Goal: Information Seeking & Learning: Learn about a topic

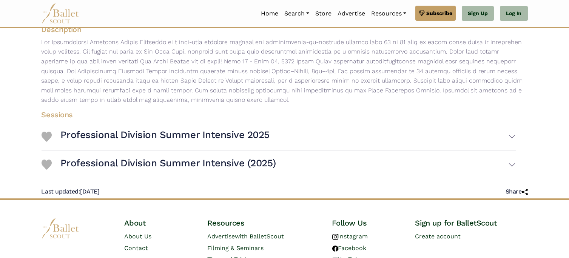
scroll to position [131, 0]
click at [507, 160] on button "Professional Division Summer Intensive (2025)" at bounding box center [288, 165] width 455 height 22
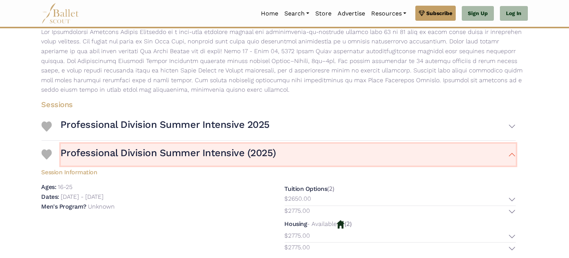
scroll to position [189, 0]
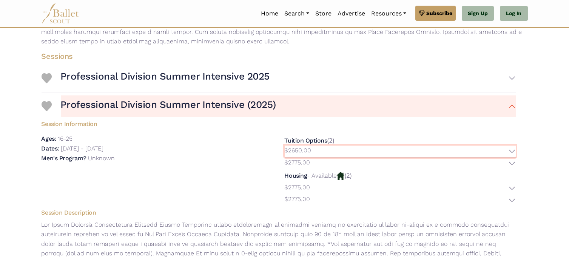
click at [512, 148] on button "$2650.00" at bounding box center [400, 152] width 231 height 12
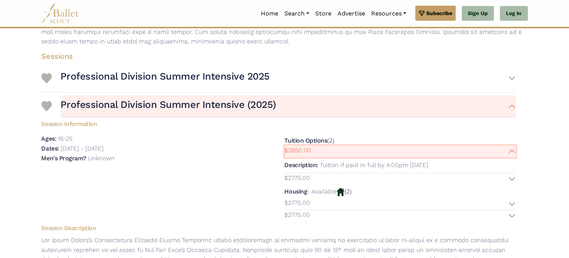
click at [512, 148] on button "$2650.00" at bounding box center [400, 152] width 231 height 12
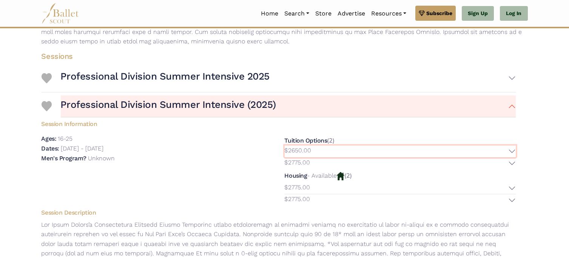
click at [512, 156] on button "$2650.00" at bounding box center [400, 152] width 231 height 12
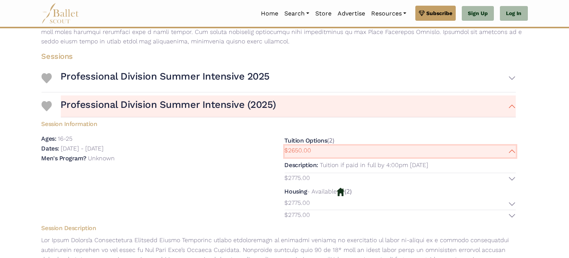
click at [512, 156] on button "$2650.00" at bounding box center [400, 152] width 231 height 12
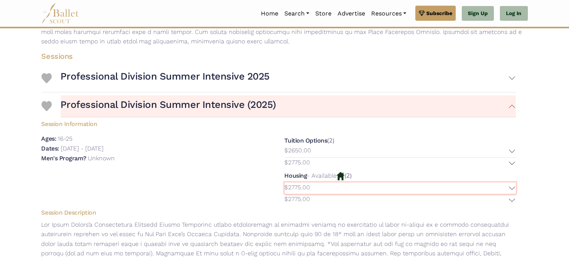
click at [513, 186] on button "$2775.00" at bounding box center [400, 189] width 231 height 12
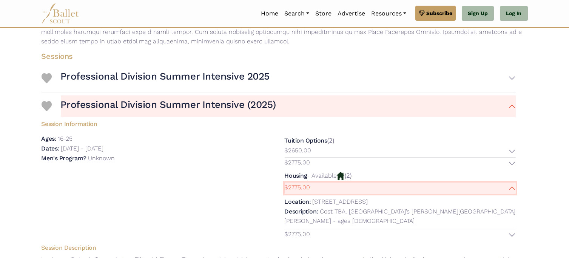
click at [513, 186] on button "$2775.00" at bounding box center [400, 189] width 231 height 12
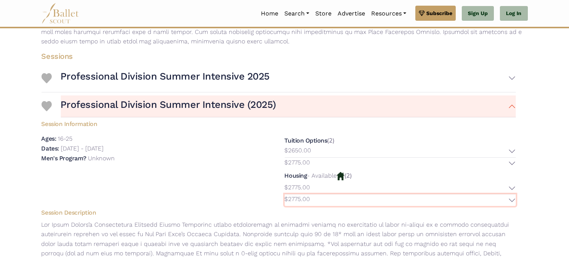
click at [514, 202] on button "$2775.00" at bounding box center [400, 200] width 231 height 12
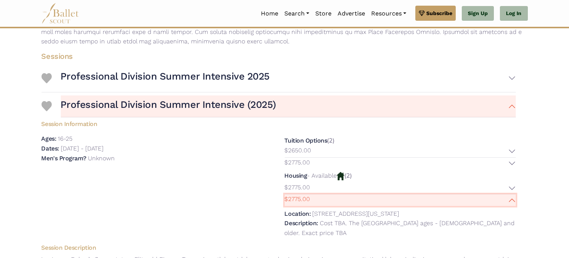
click at [514, 202] on button "$2775.00" at bounding box center [400, 200] width 231 height 12
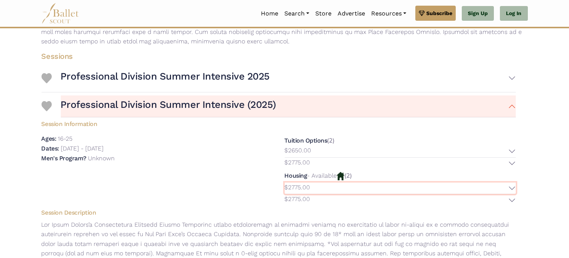
click at [514, 185] on button "$2775.00" at bounding box center [400, 189] width 231 height 12
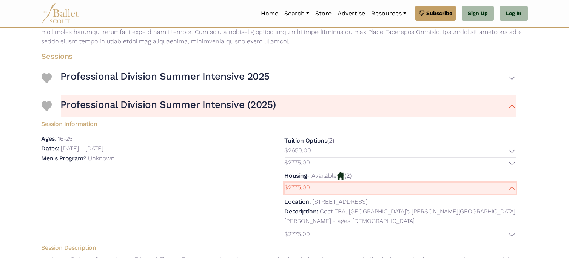
click at [514, 185] on button "$2775.00" at bounding box center [400, 189] width 231 height 12
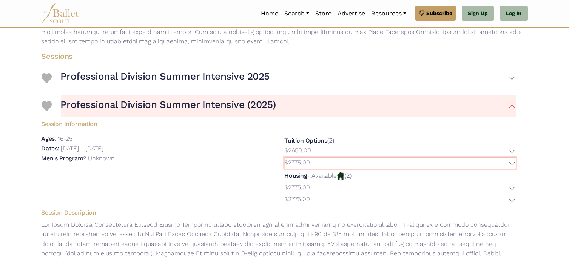
click at [513, 162] on button "$2775.00" at bounding box center [400, 164] width 231 height 12
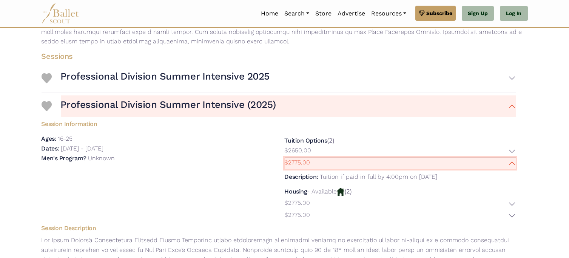
click at [513, 162] on button "$2775.00" at bounding box center [400, 164] width 231 height 12
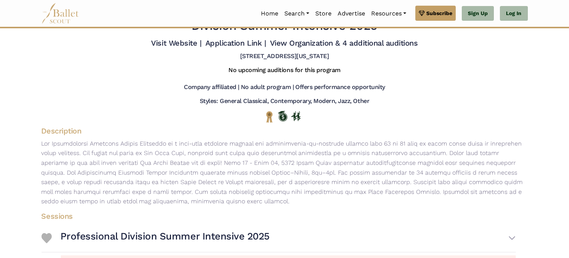
scroll to position [0, 0]
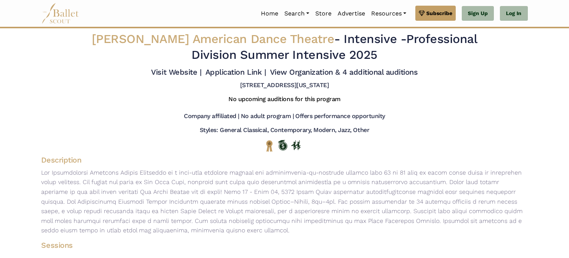
click at [459, 107] on div "No upcoming auditions for this program" at bounding box center [284, 100] width 498 height 17
